Goal: Find specific page/section: Find specific page/section

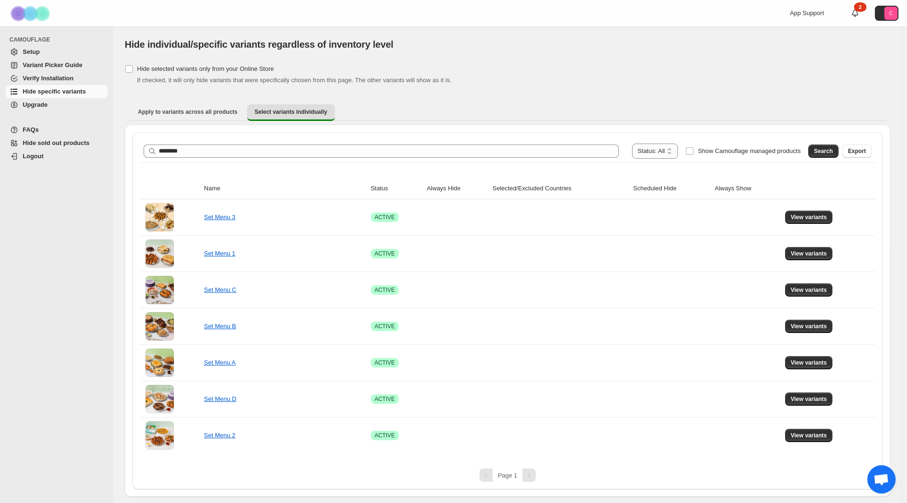
click at [702, 33] on div "[object Object]. This page is ready Hide individual/specific variants regardles…" at bounding box center [508, 44] width 766 height 36
click at [857, 10] on div "2" at bounding box center [860, 6] width 12 height 9
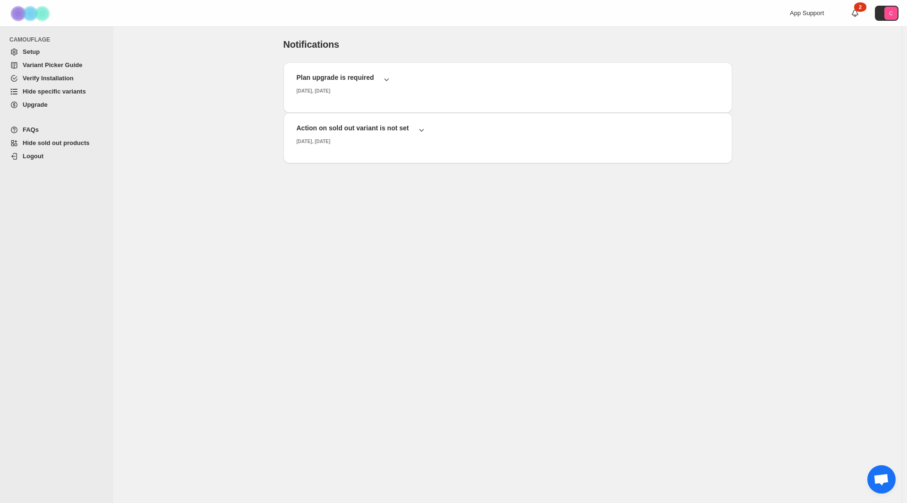
click at [867, 104] on div "Notifications. This page is ready Notifications Plan upgrade is required [DATE]…" at bounding box center [507, 127] width 788 height 203
